Goal: Information Seeking & Learning: Learn about a topic

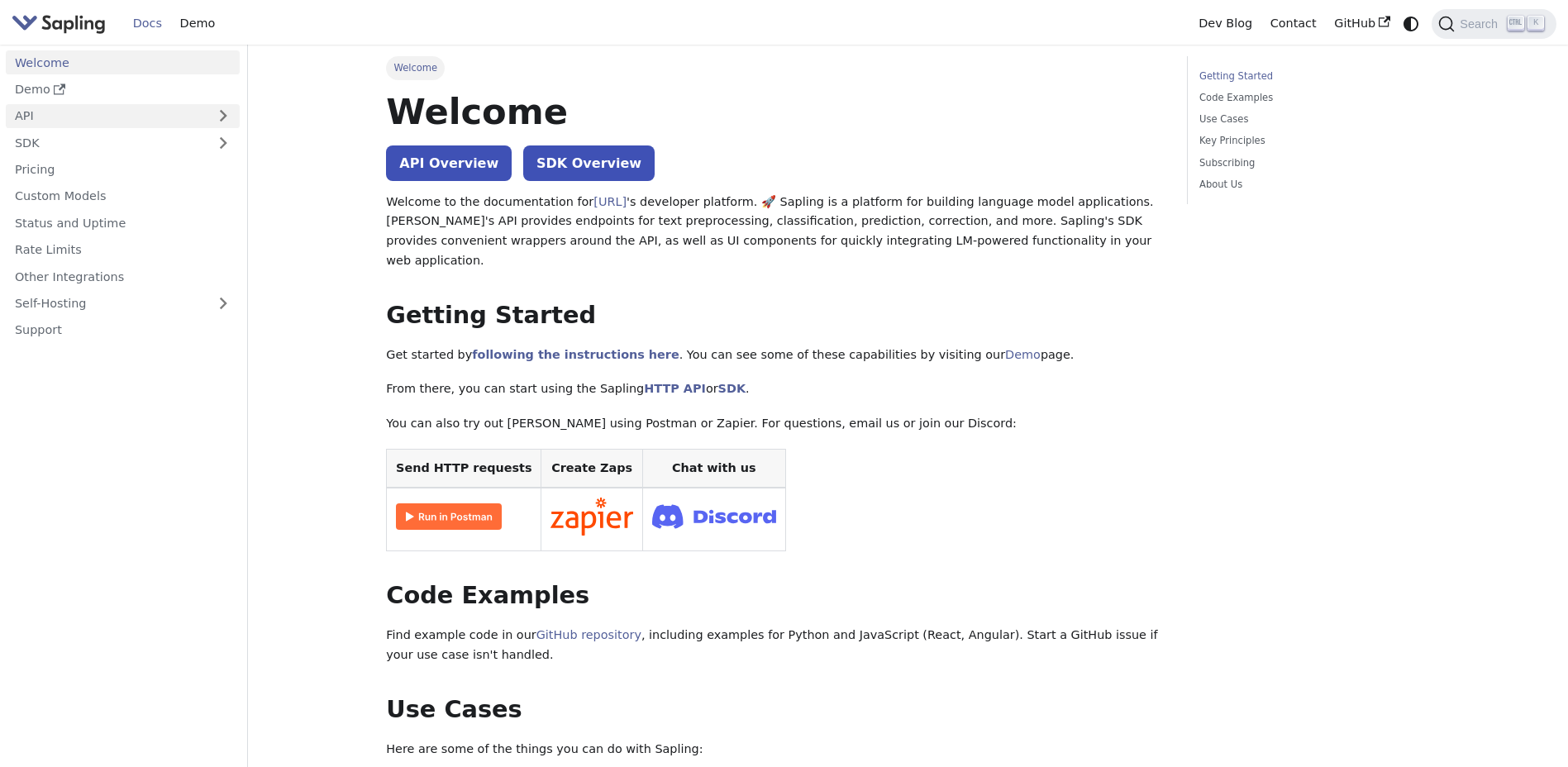
click at [125, 120] on link "API" at bounding box center [106, 116] width 201 height 24
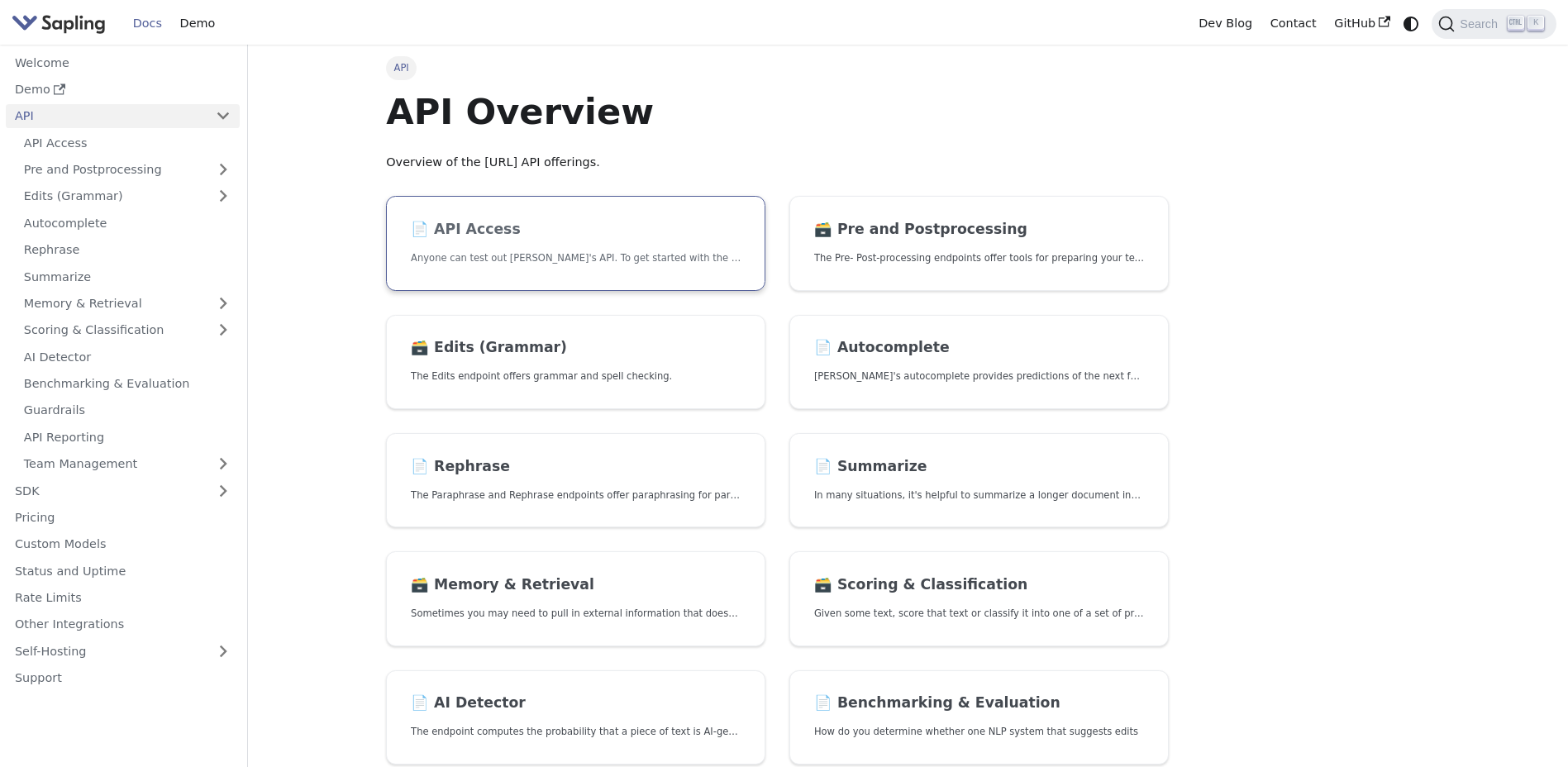
click at [482, 229] on h2 "📄️ API Access" at bounding box center [576, 229] width 330 height 18
